Goal: Book appointment/travel/reservation

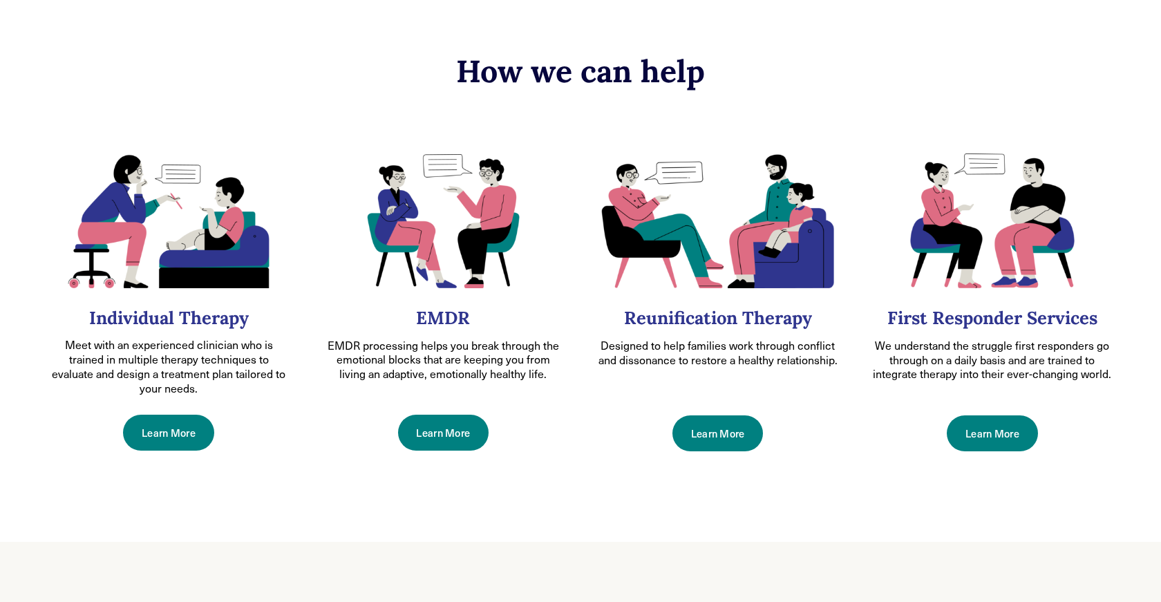
scroll to position [628, 0]
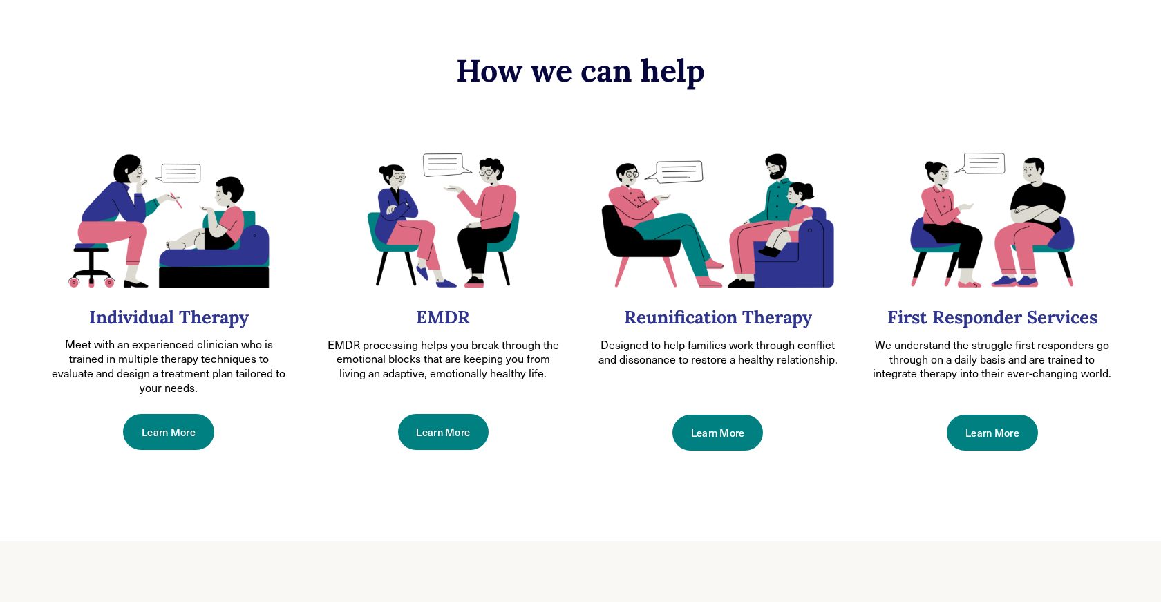
click at [712, 437] on link "Learn More" at bounding box center [717, 432] width 90 height 36
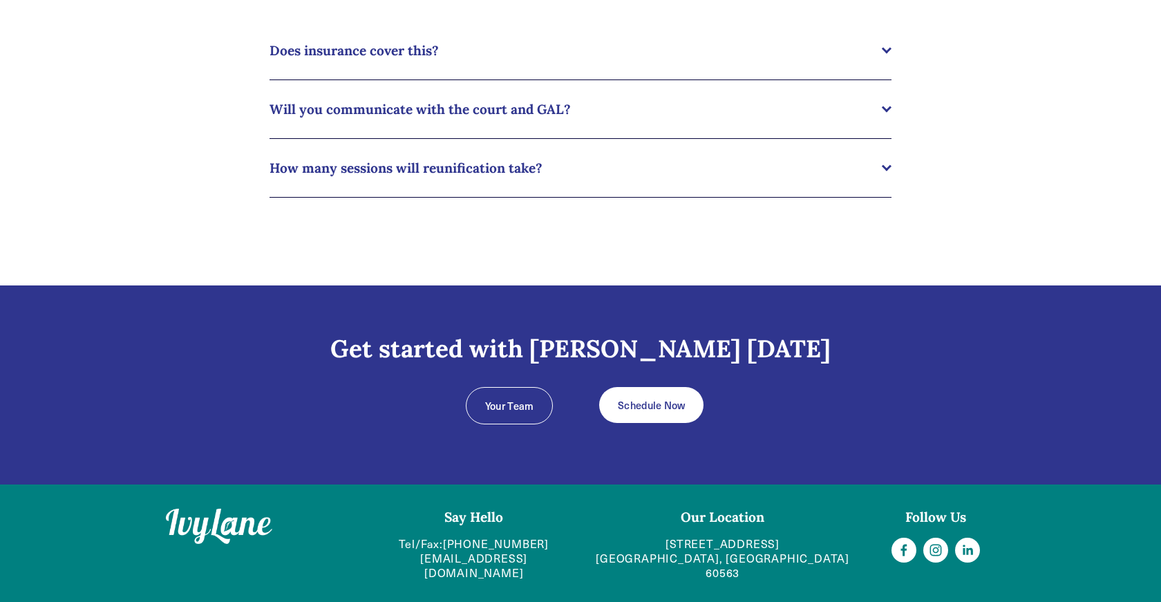
scroll to position [1125, 0]
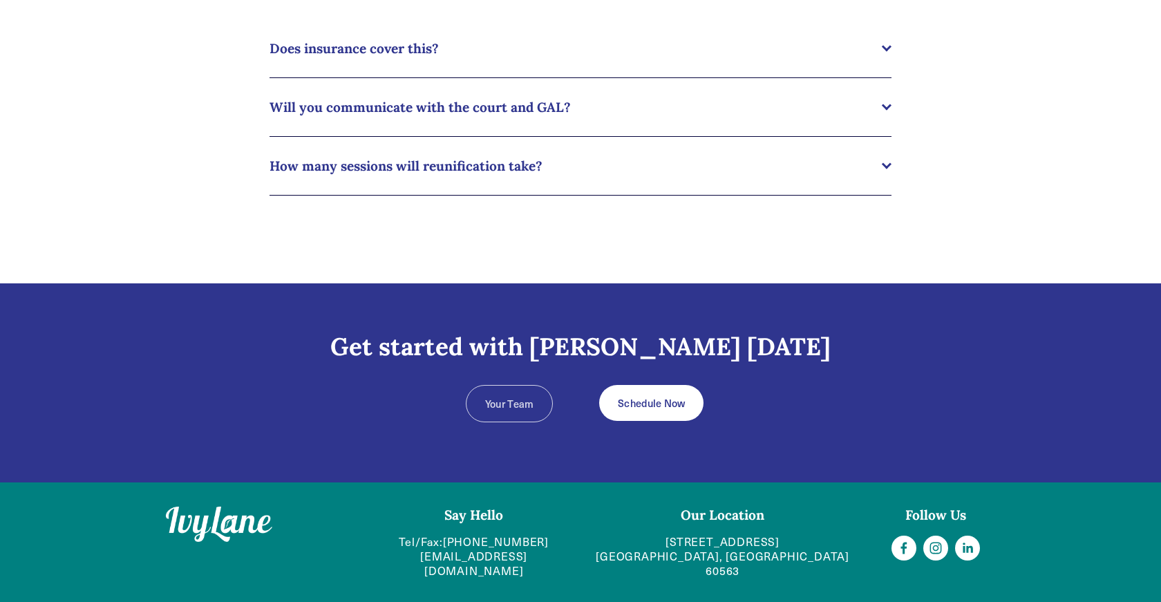
click at [506, 401] on link "Your Team" at bounding box center [509, 403] width 87 height 37
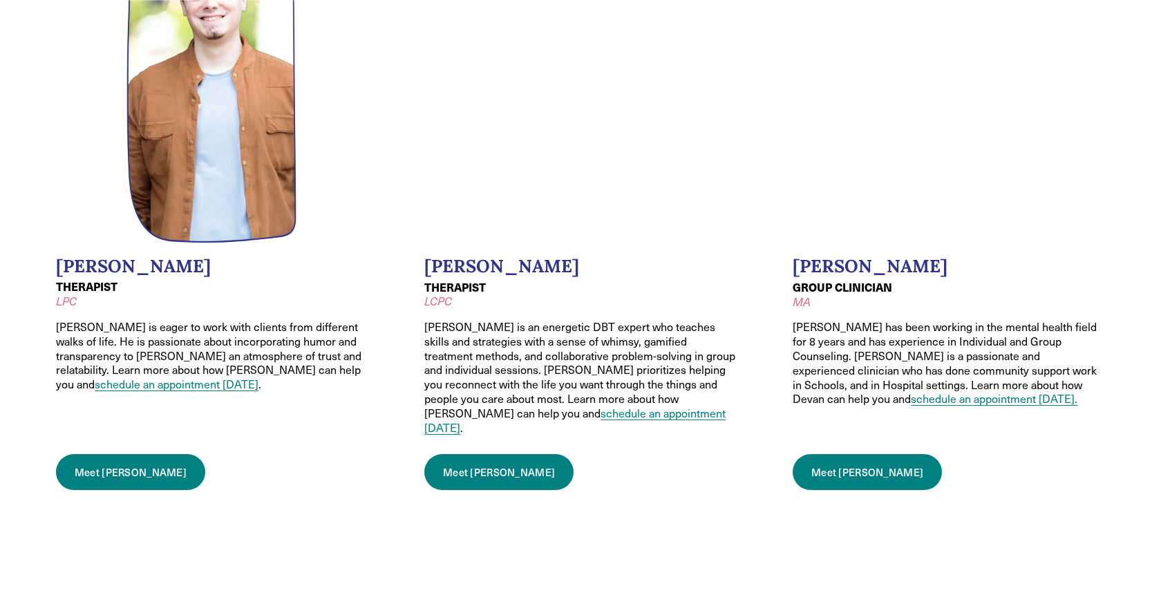
scroll to position [1393, 0]
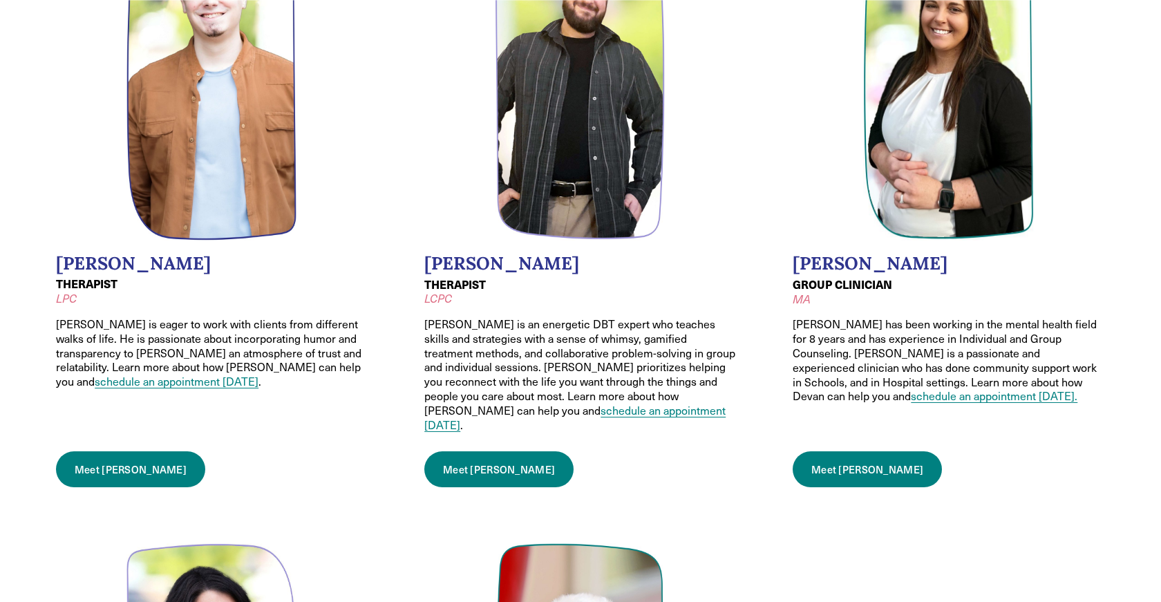
click at [514, 403] on link "schedule an appointment [DATE]" at bounding box center [574, 417] width 301 height 29
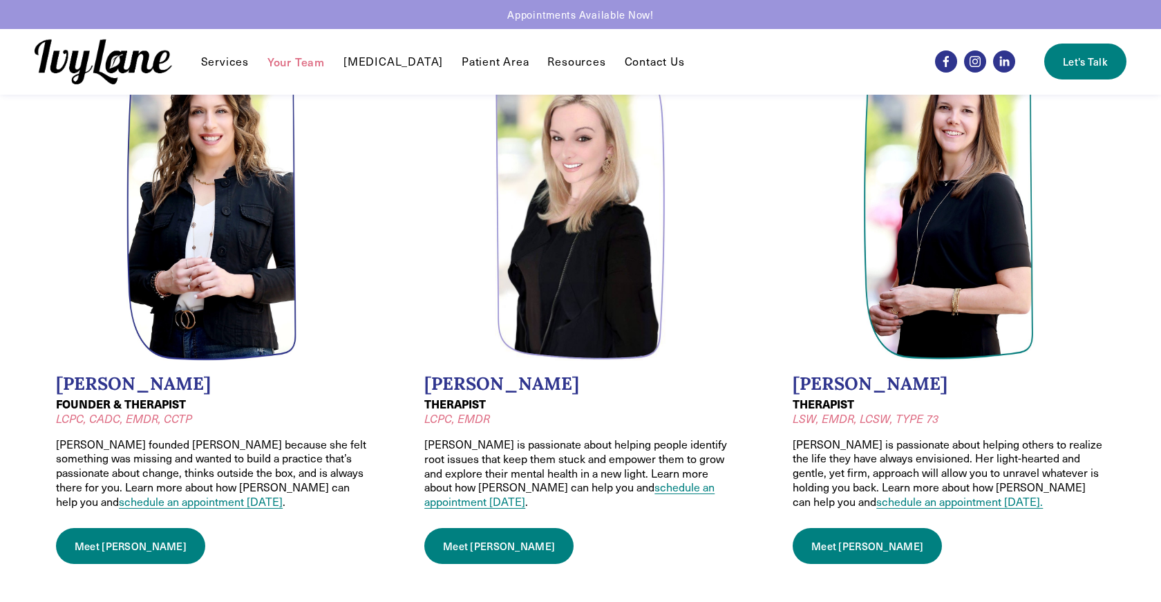
scroll to position [0, 0]
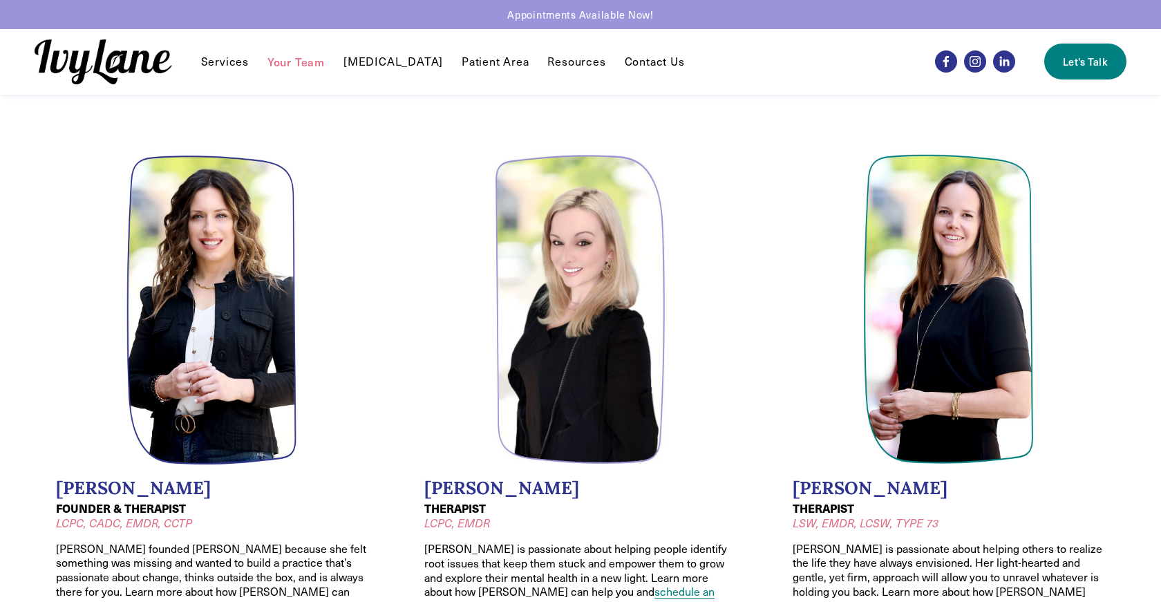
click at [0, 0] on span "Reunification Therapy" at bounding box center [0, 0] width 0 height 0
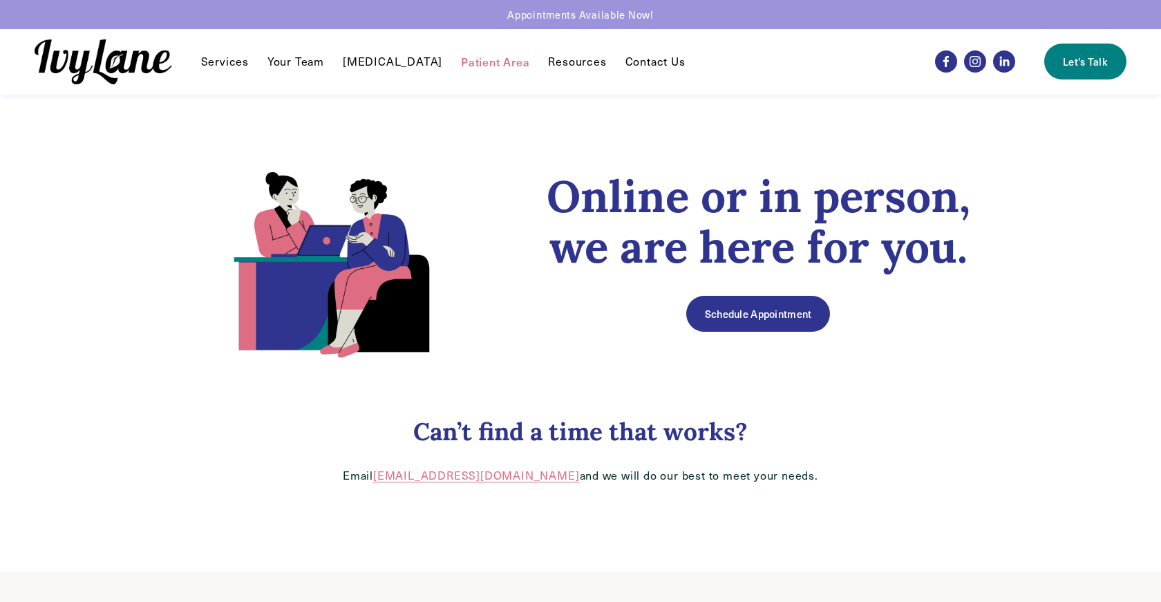
click at [739, 310] on link "Schedule Appointment" at bounding box center [758, 314] width 144 height 36
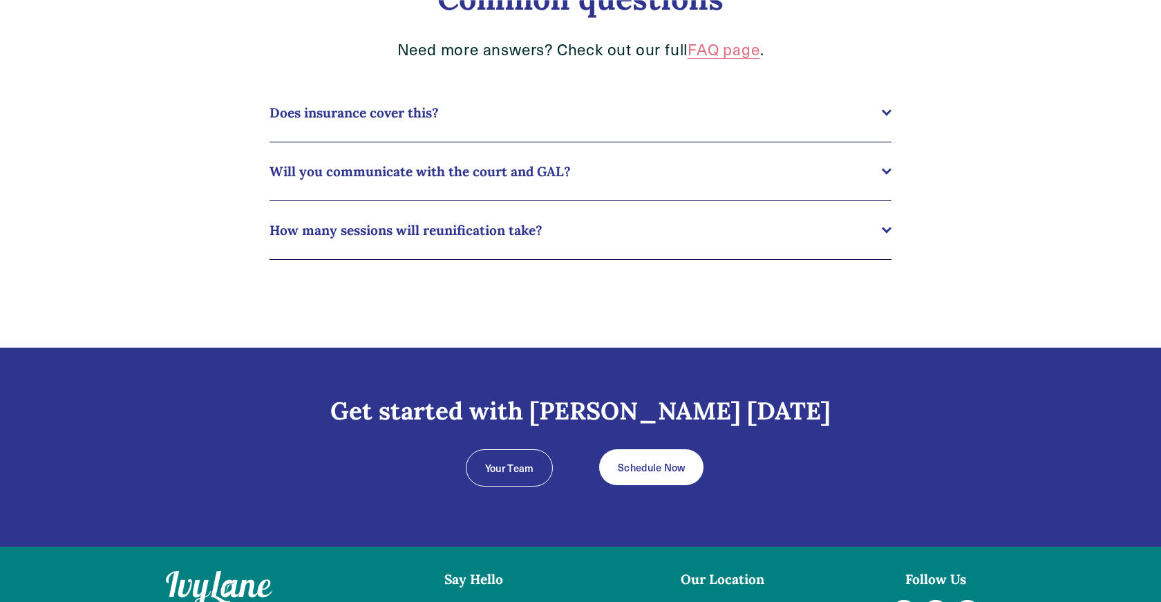
scroll to position [1063, 0]
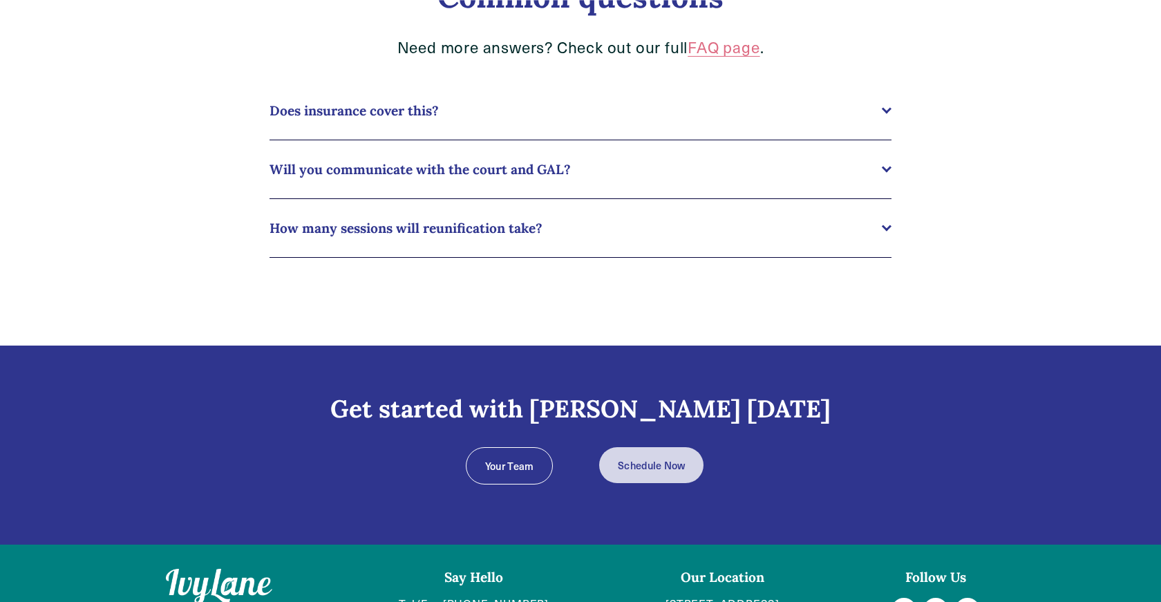
click at [636, 466] on link "Schedule Now" at bounding box center [651, 465] width 104 height 36
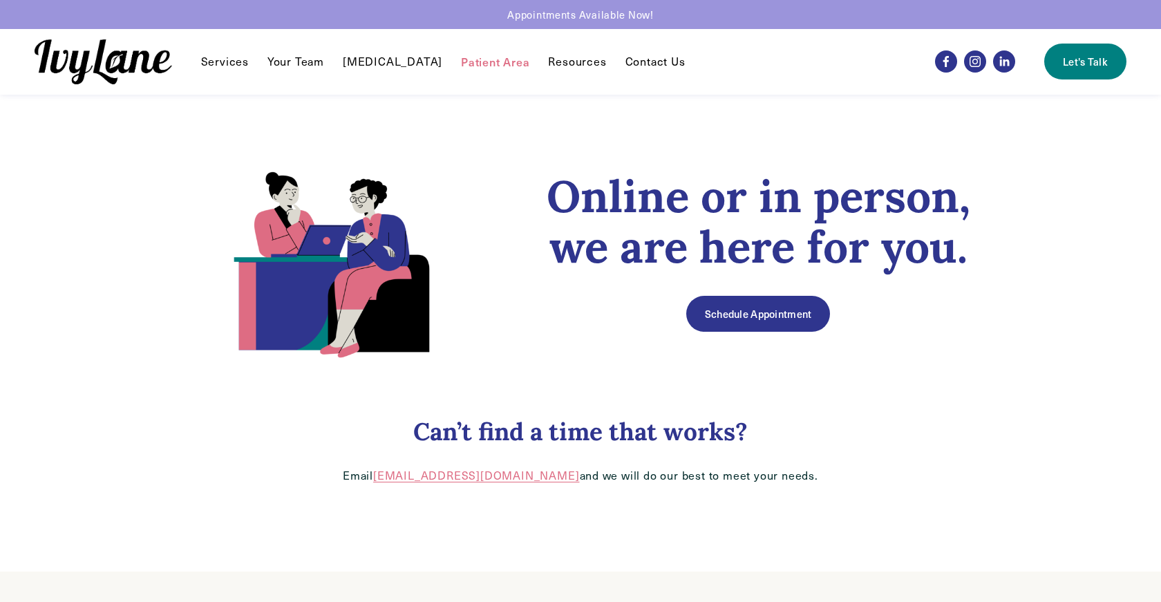
click at [714, 329] on link "Schedule Appointment" at bounding box center [758, 314] width 144 height 36
click at [224, 59] on span "Services" at bounding box center [225, 62] width 48 height 15
